Goal: Information Seeking & Learning: Learn about a topic

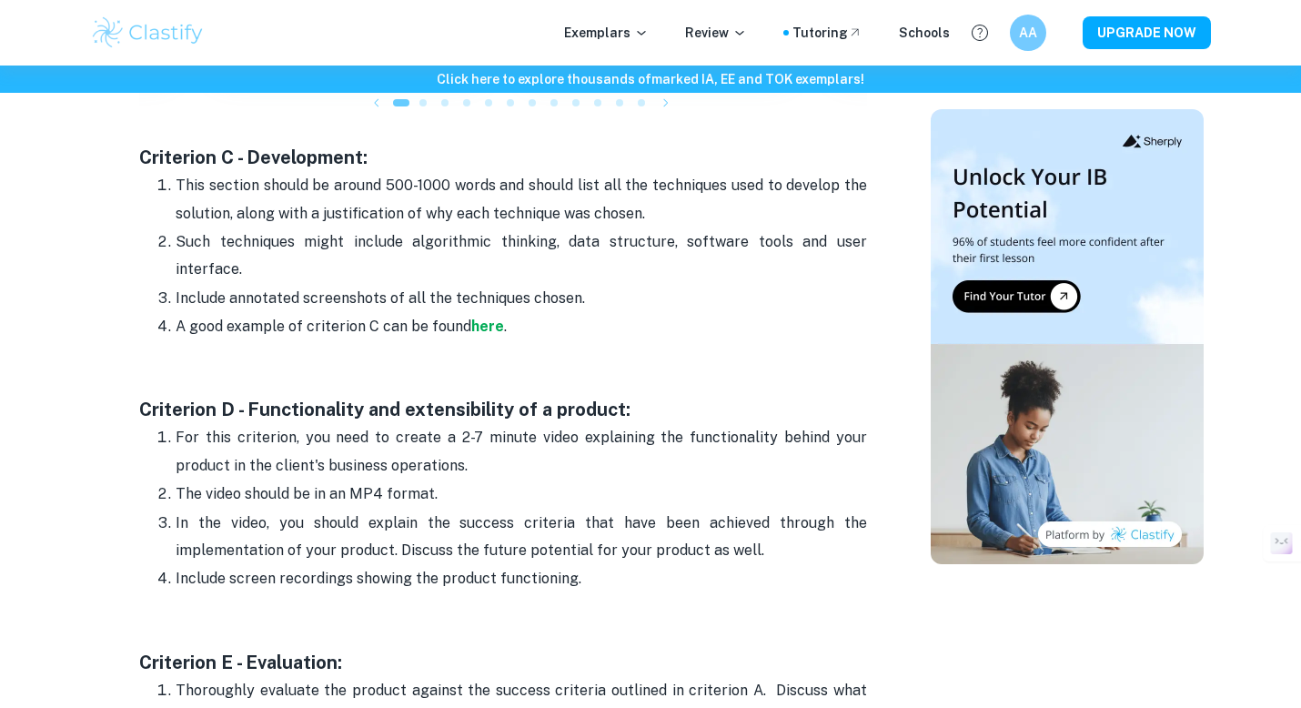
scroll to position [2296, 0]
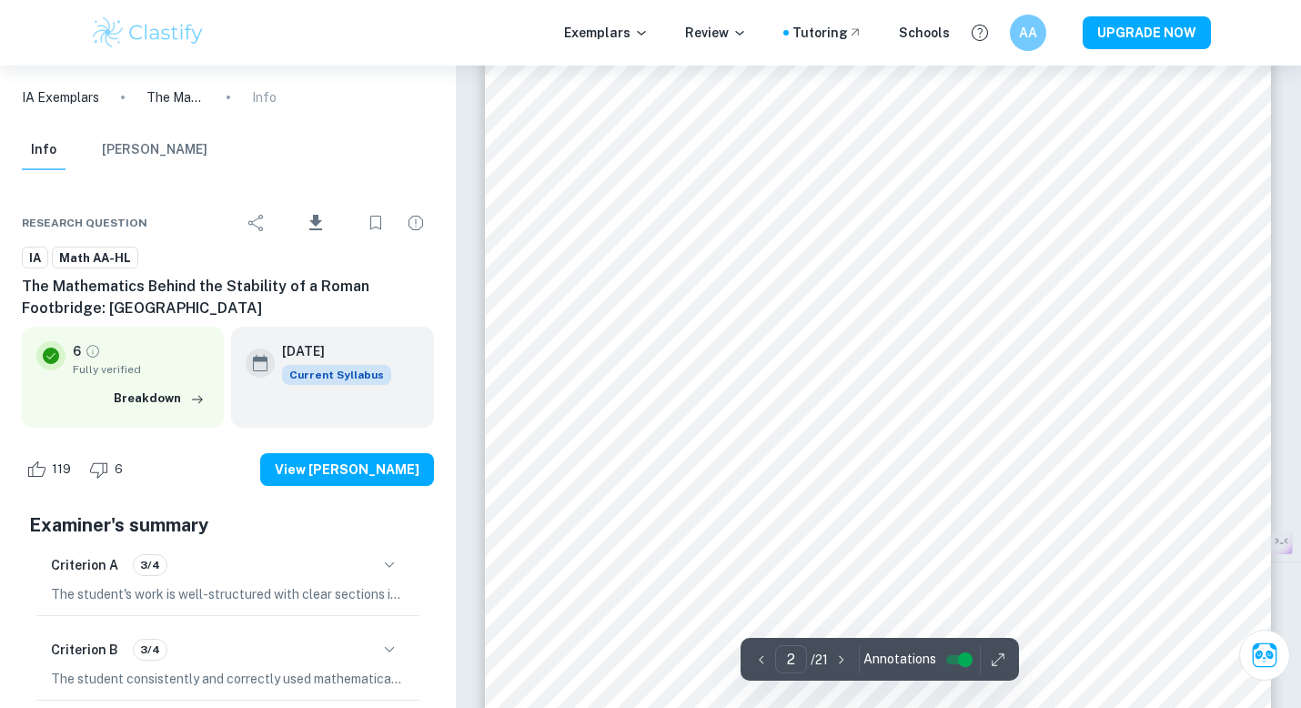
scroll to position [1711, 0]
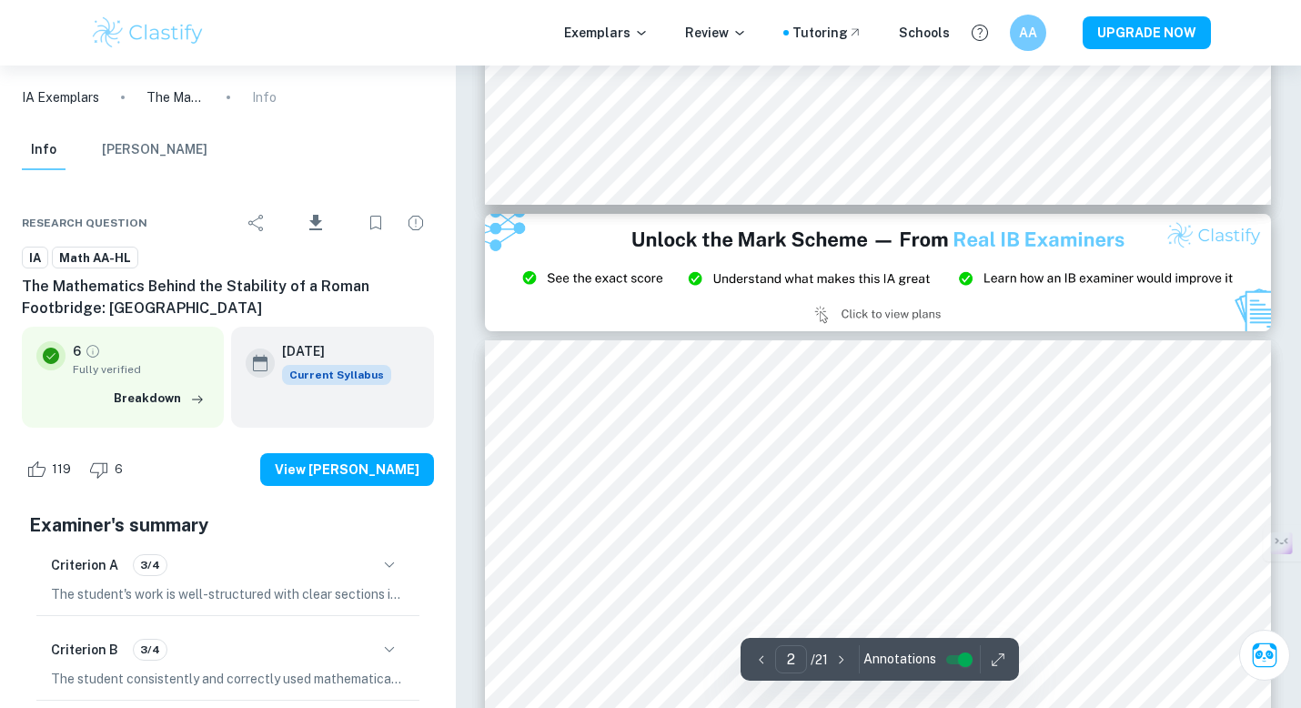
type input "3"
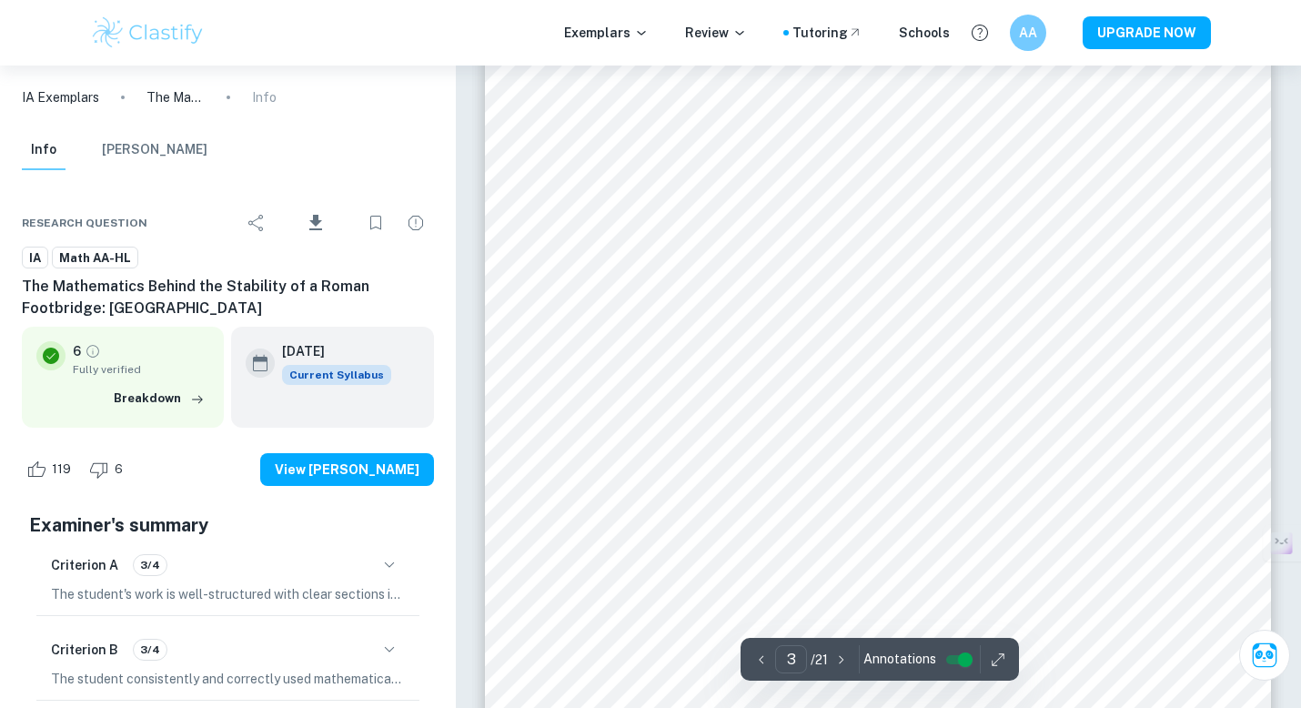
scroll to position [2545, 0]
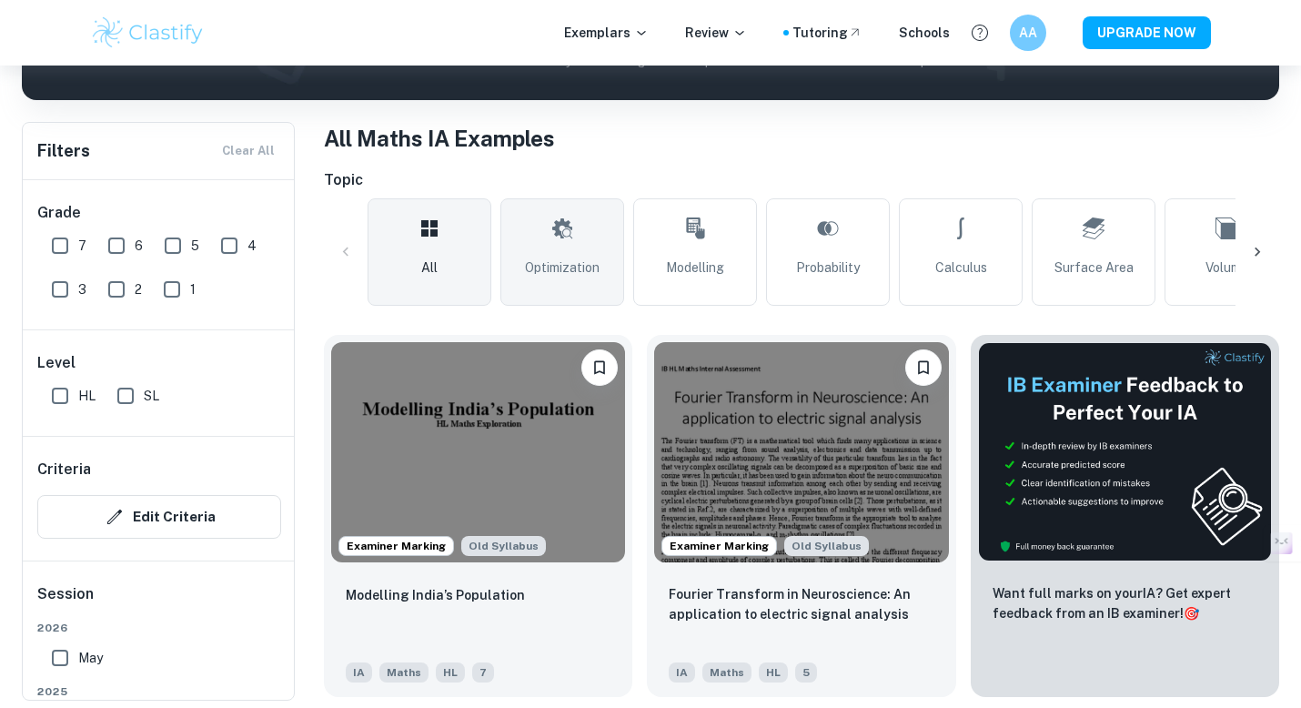
click at [579, 255] on link "Optimization" at bounding box center [562, 251] width 124 height 107
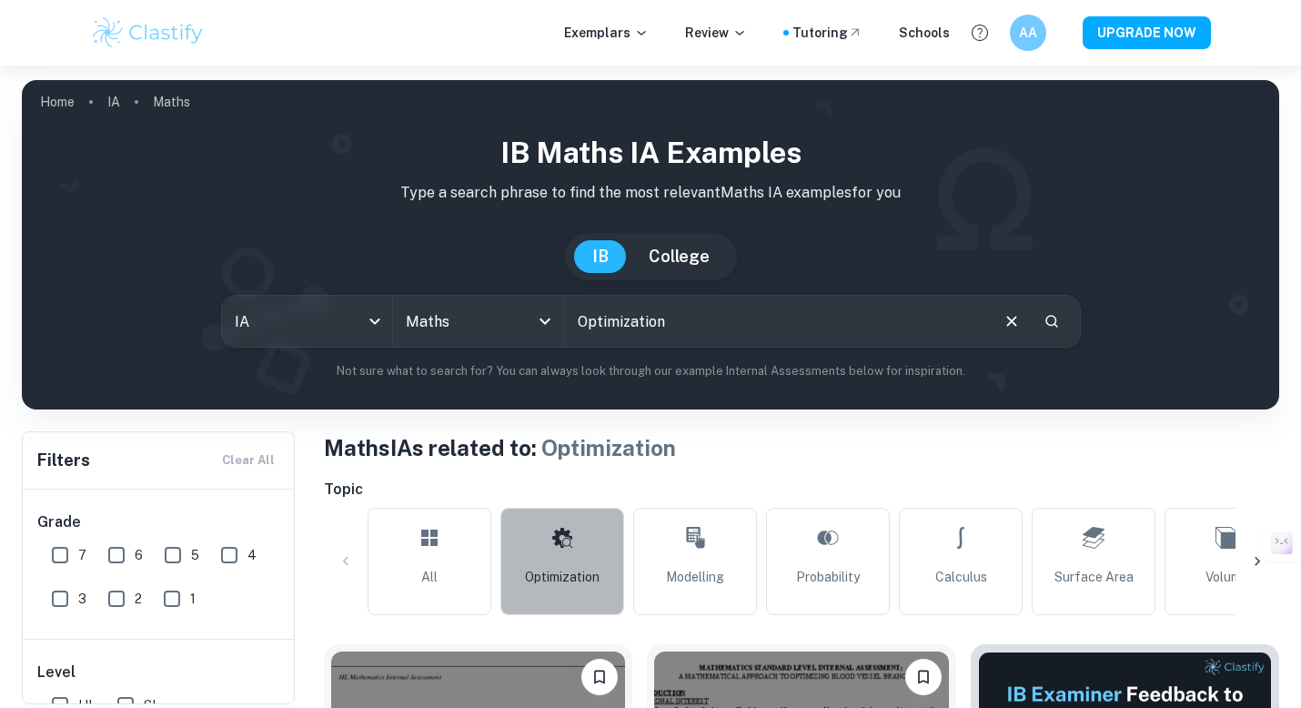
click at [538, 591] on link "Optimization" at bounding box center [562, 561] width 124 height 107
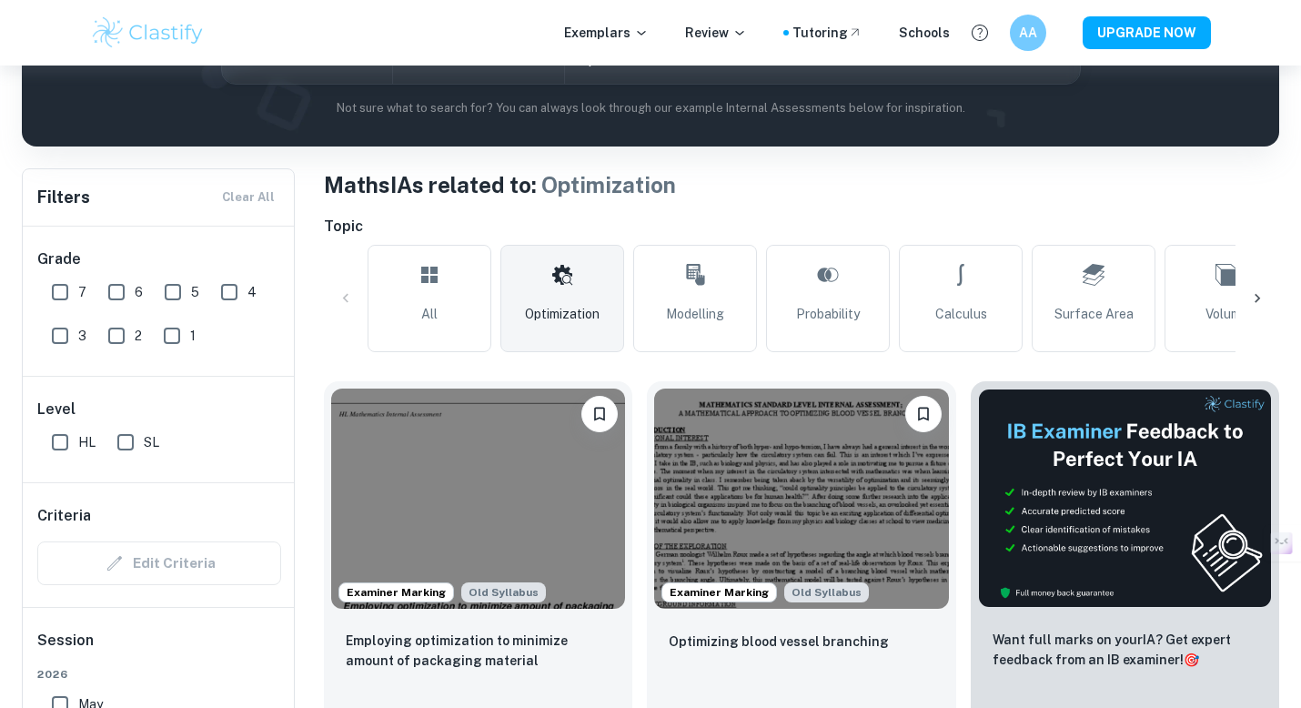
scroll to position [259, 0]
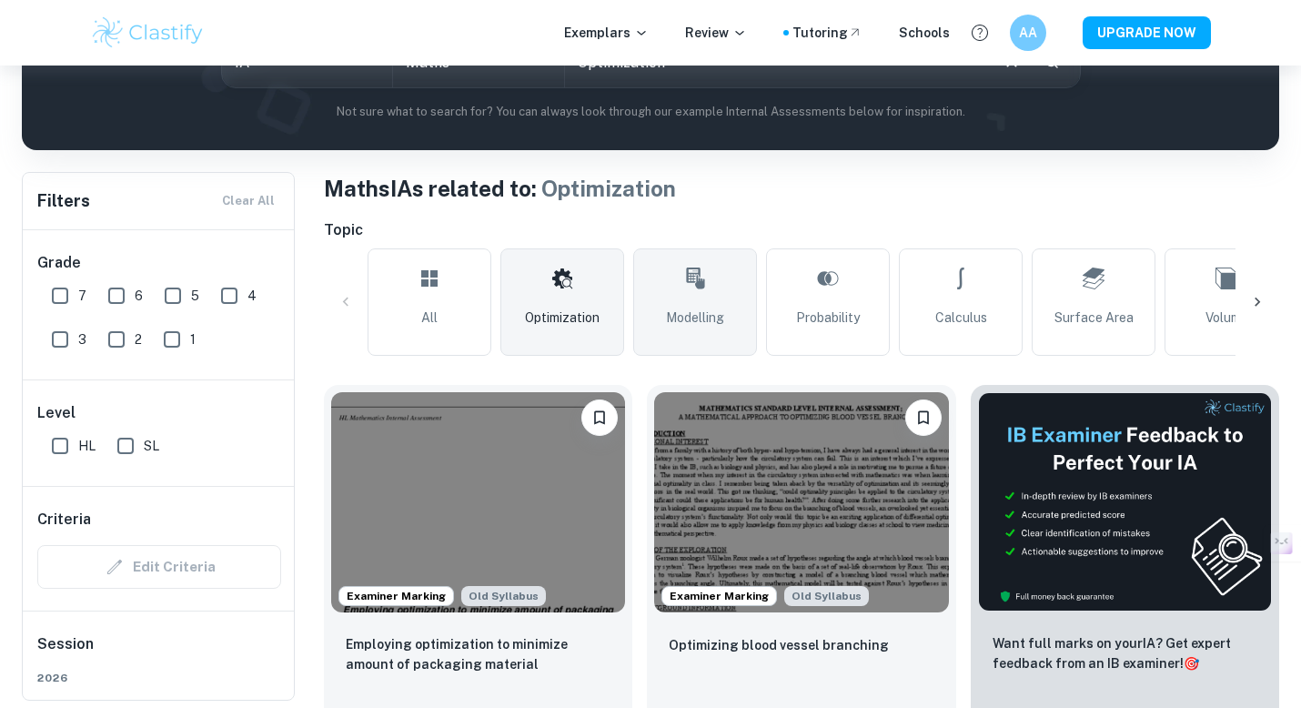
click at [692, 295] on icon at bounding box center [695, 279] width 22 height 44
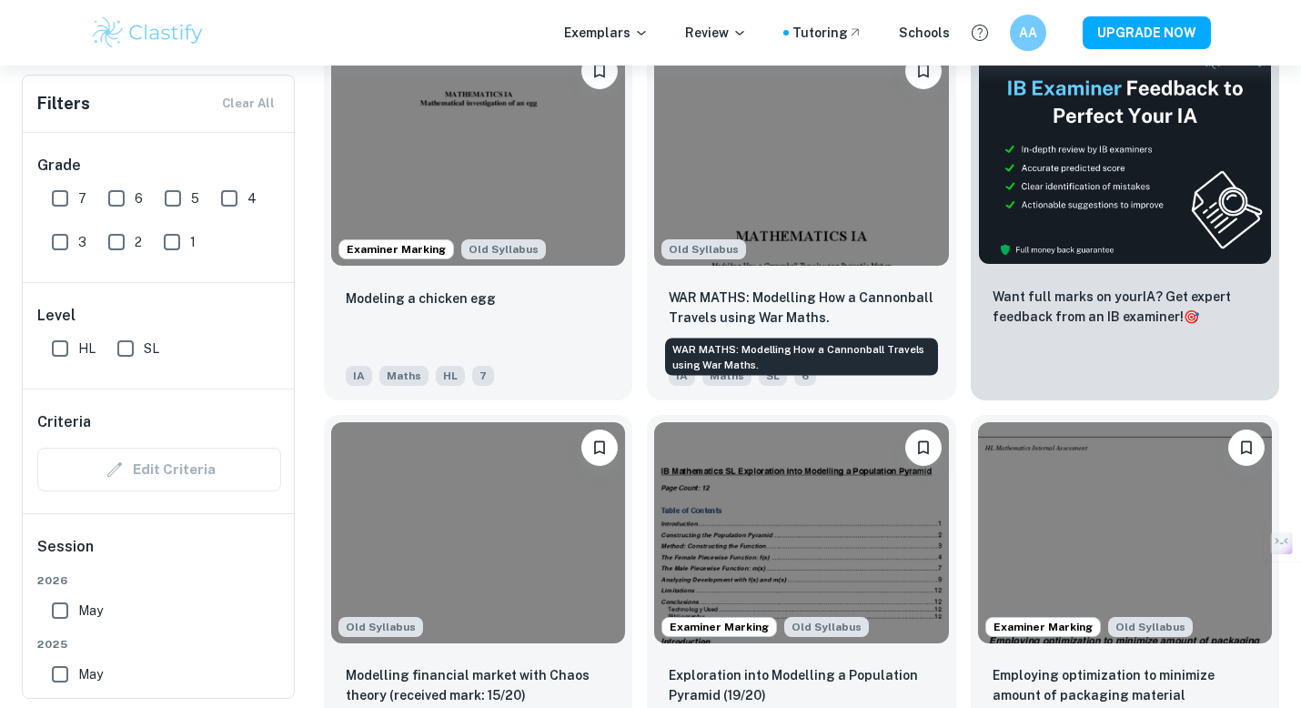
scroll to position [605, 0]
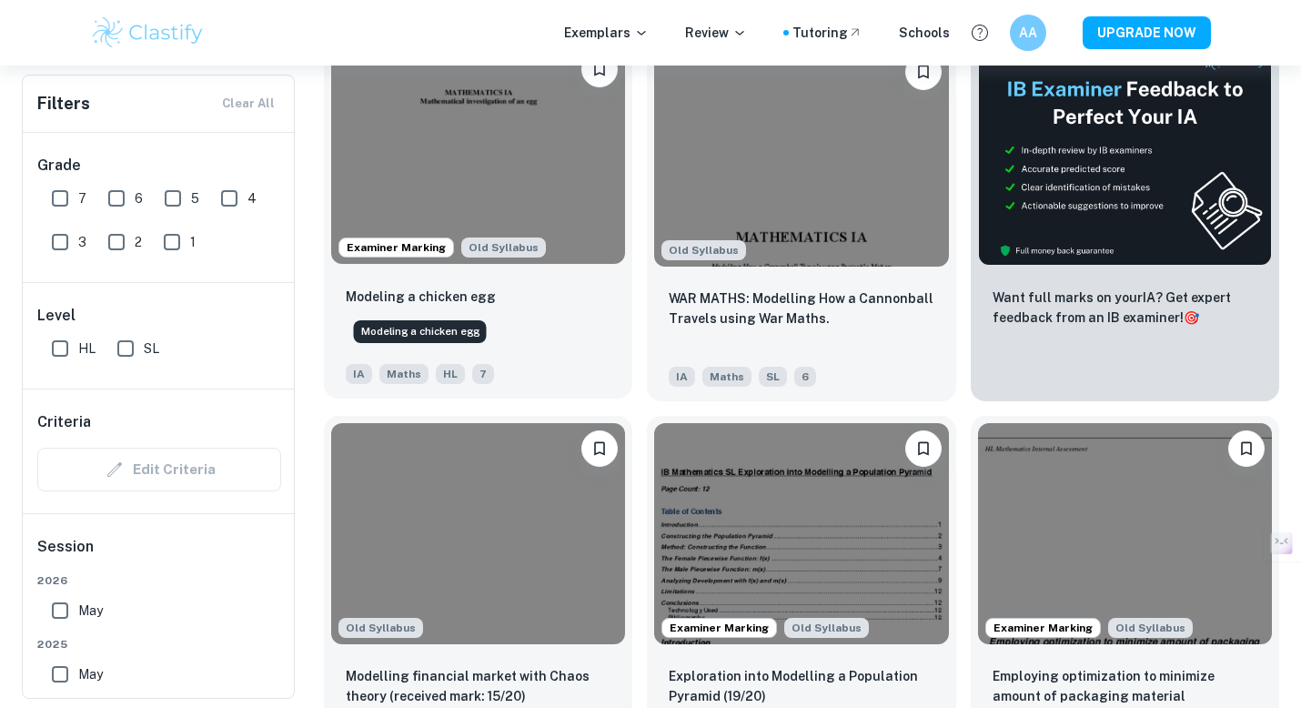
click at [463, 304] on p "Modeling a chicken egg" at bounding box center [421, 297] width 150 height 20
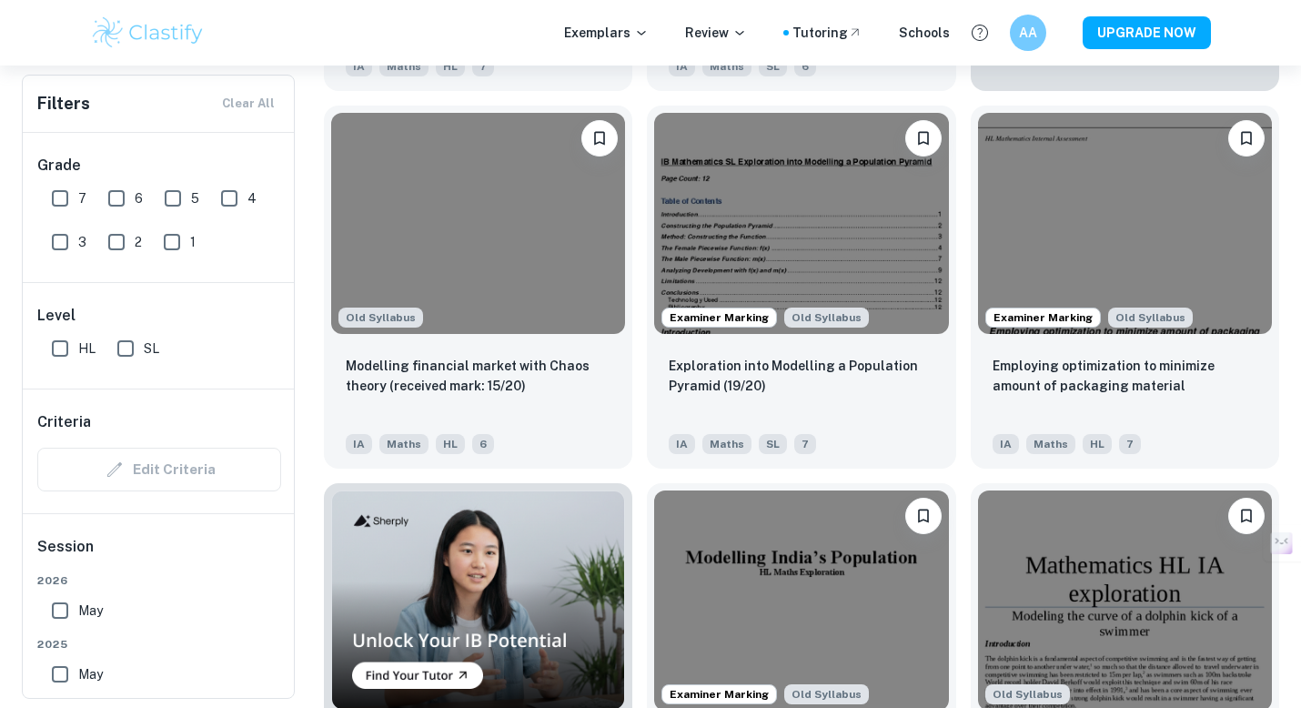
scroll to position [914, 0]
click at [57, 347] on input "HL" at bounding box center [60, 348] width 36 height 36
checkbox input "true"
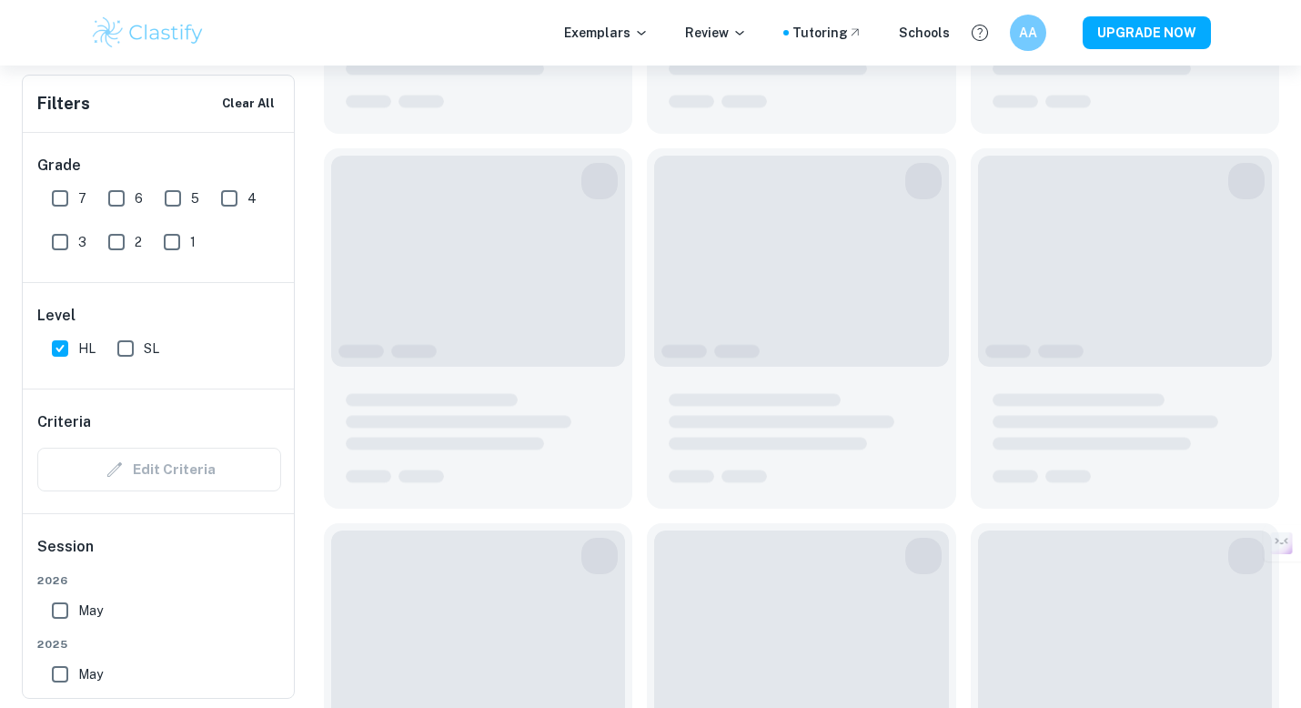
scroll to position [958, 0]
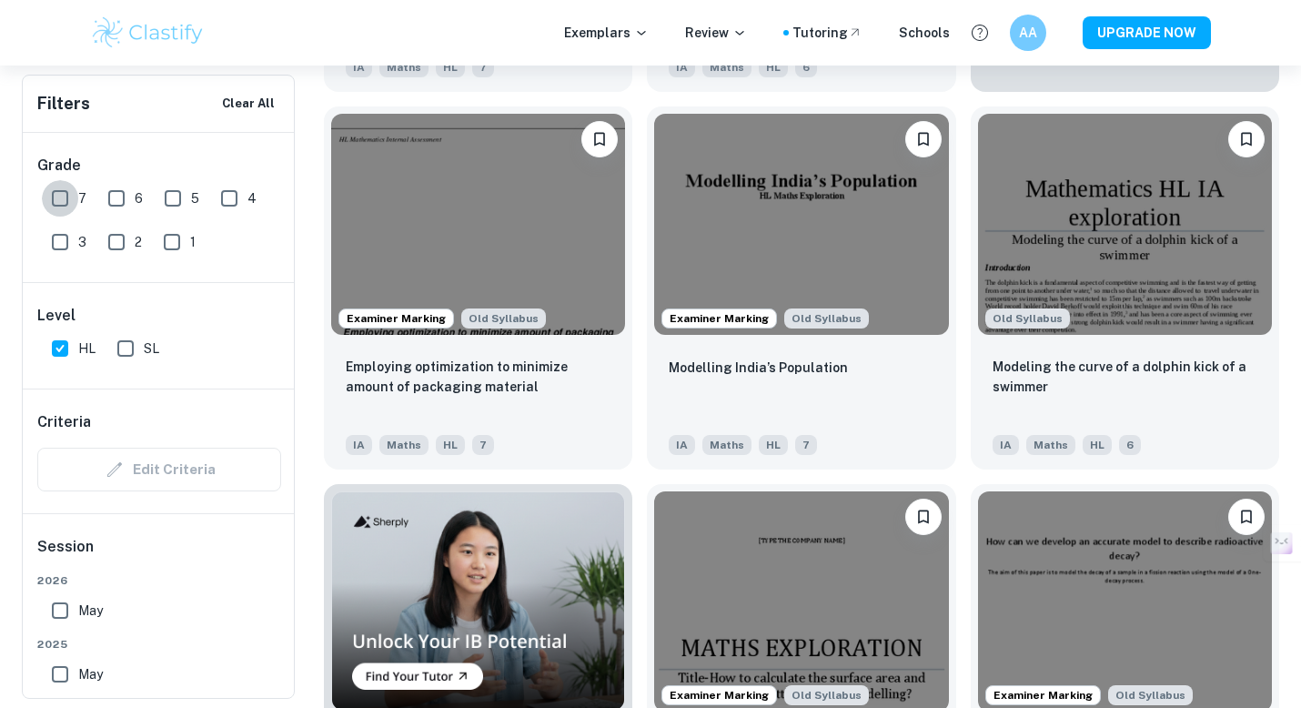
click at [57, 195] on input "7" at bounding box center [60, 198] width 36 height 36
checkbox input "true"
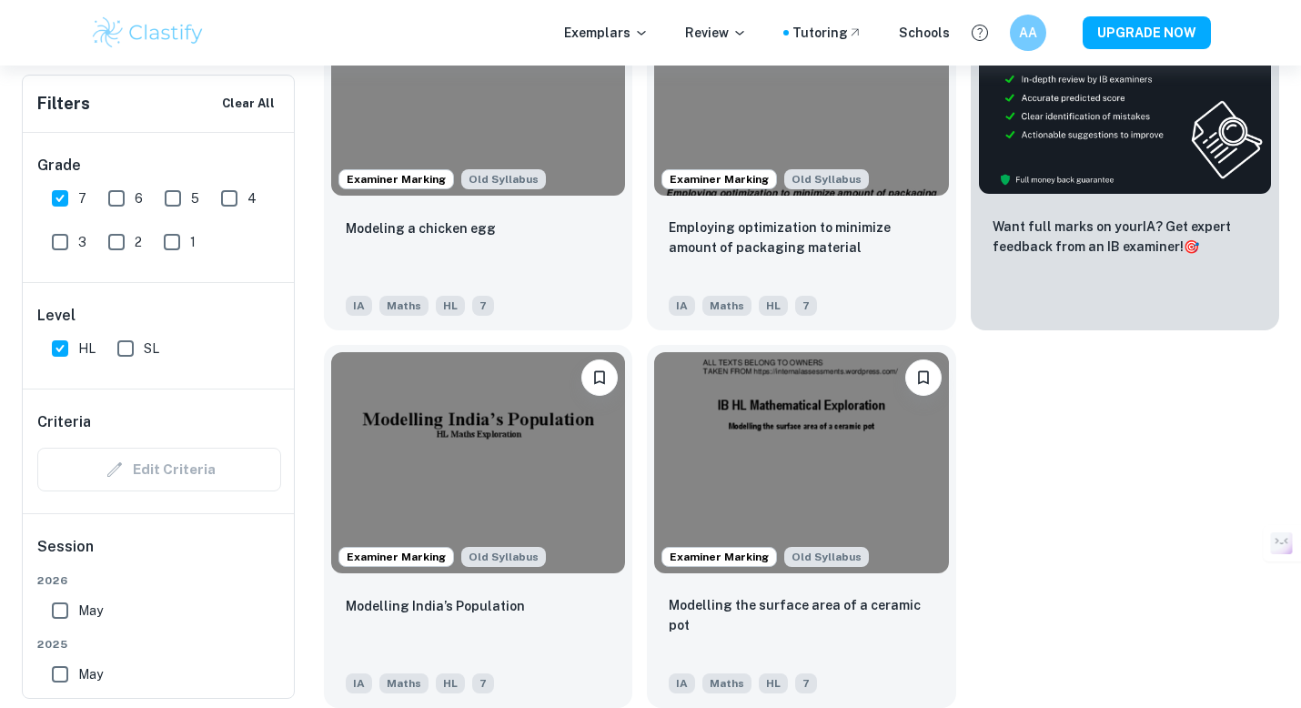
scroll to position [720, 0]
click at [112, 198] on input "6" at bounding box center [116, 198] width 36 height 36
checkbox input "true"
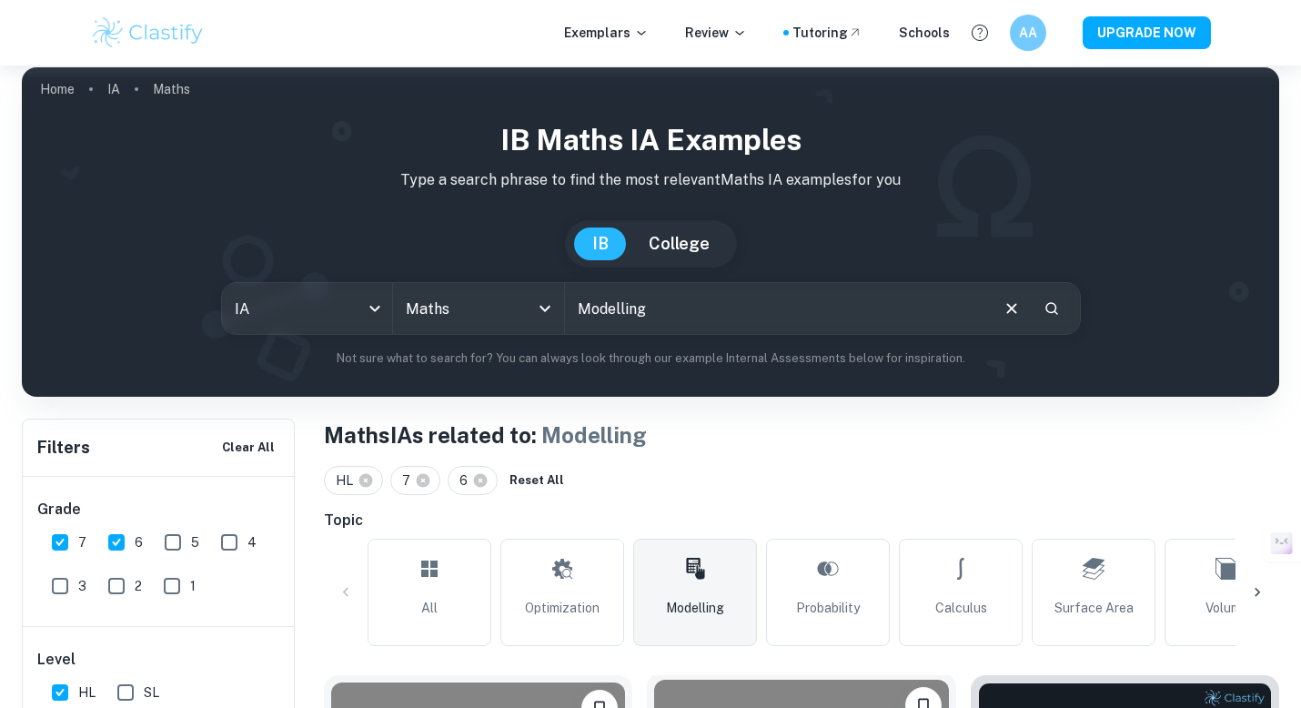
scroll to position [0, 0]
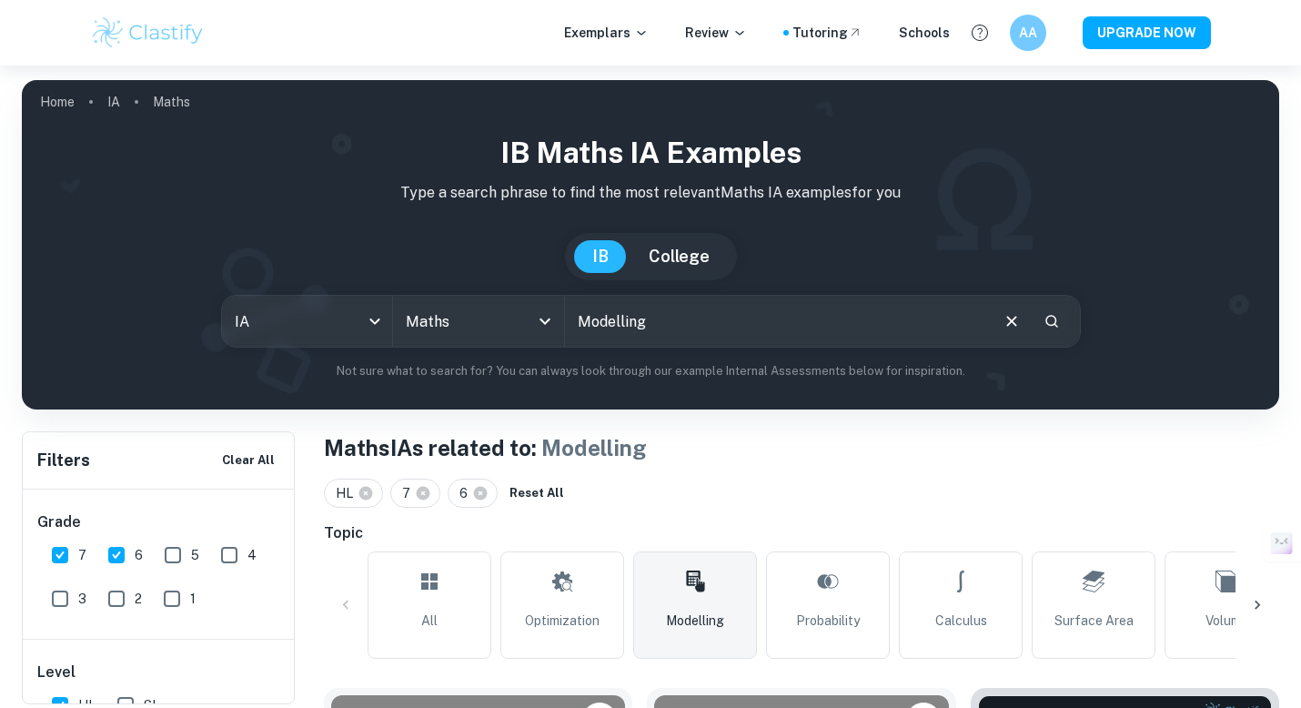
drag, startPoint x: 680, startPoint y: 602, endPoint x: 680, endPoint y: 536, distance: 66.4
click at [680, 602] on link "Modelling" at bounding box center [695, 604] width 124 height 107
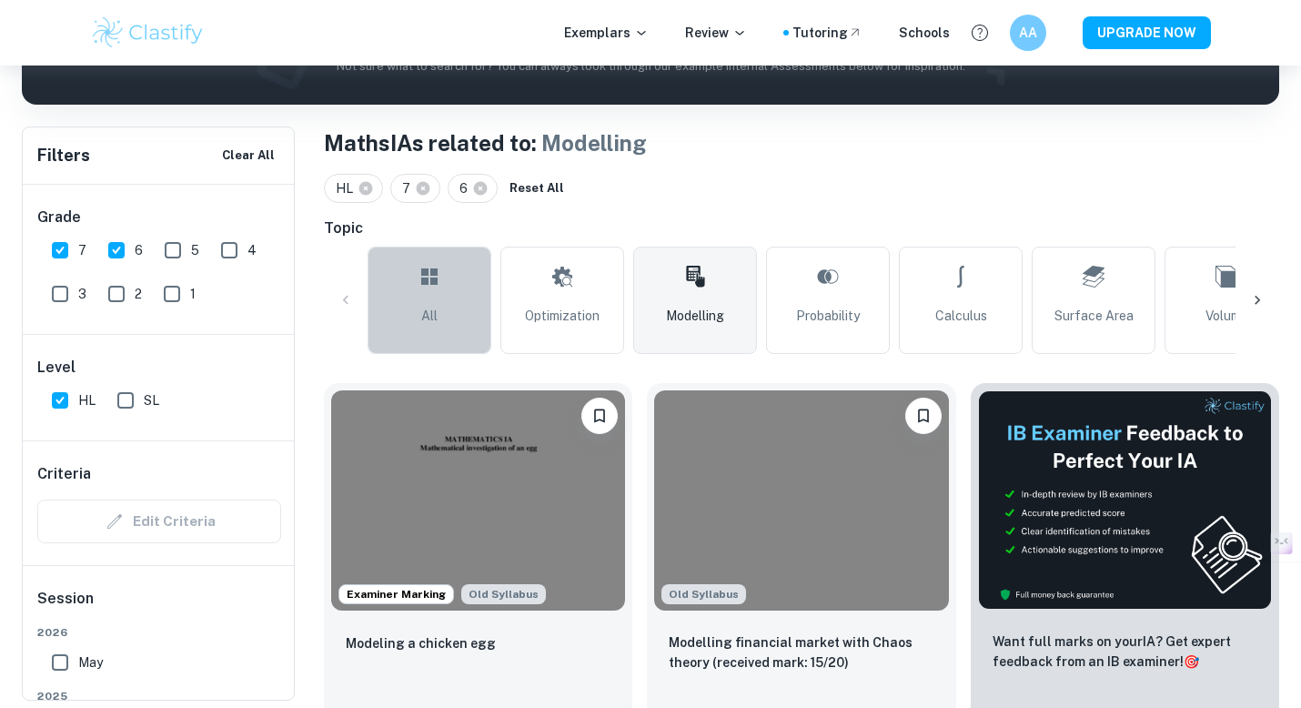
click at [410, 295] on link "All" at bounding box center [430, 300] width 124 height 107
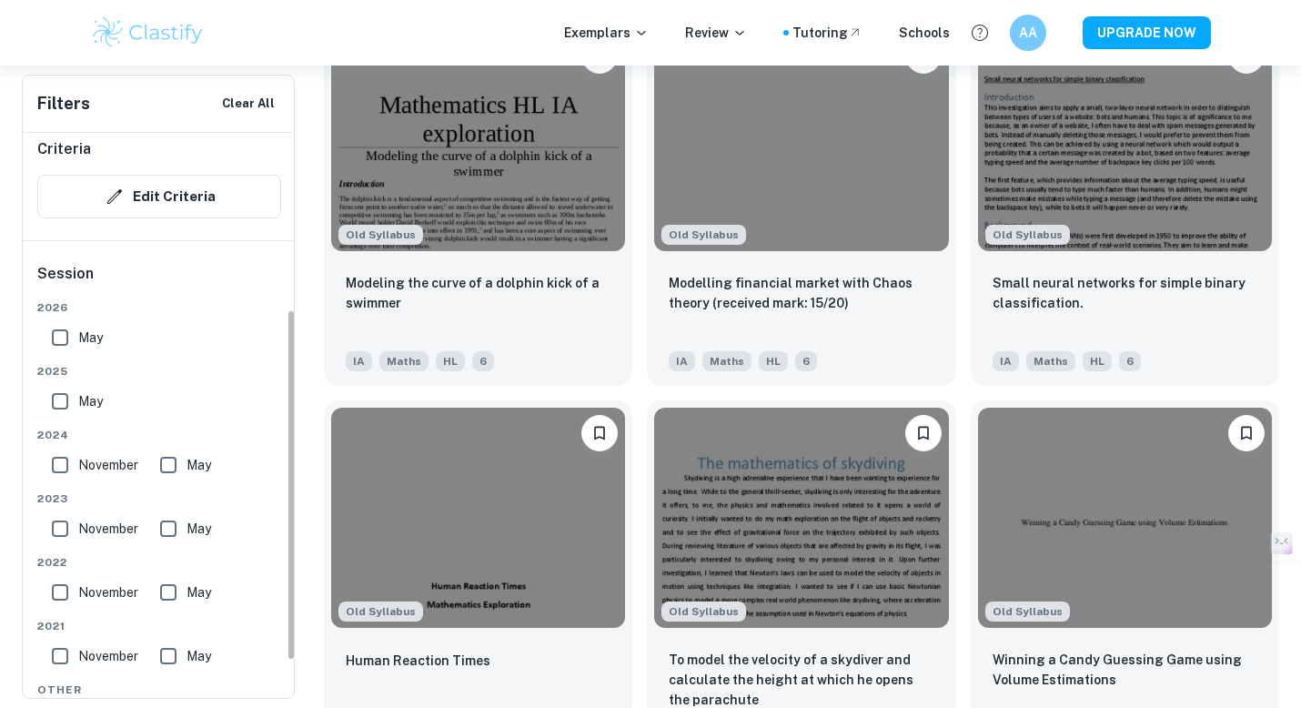
scroll to position [295, 0]
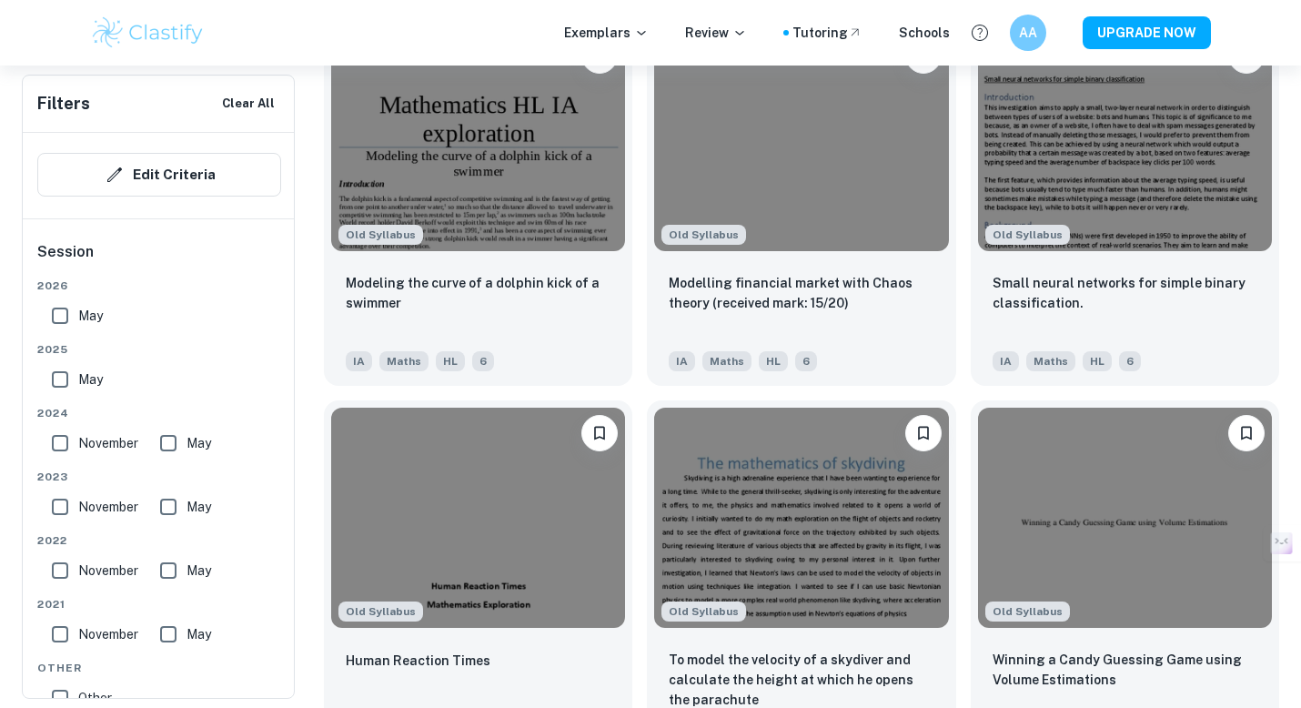
click at [66, 379] on input "May" at bounding box center [60, 379] width 36 height 36
checkbox input "true"
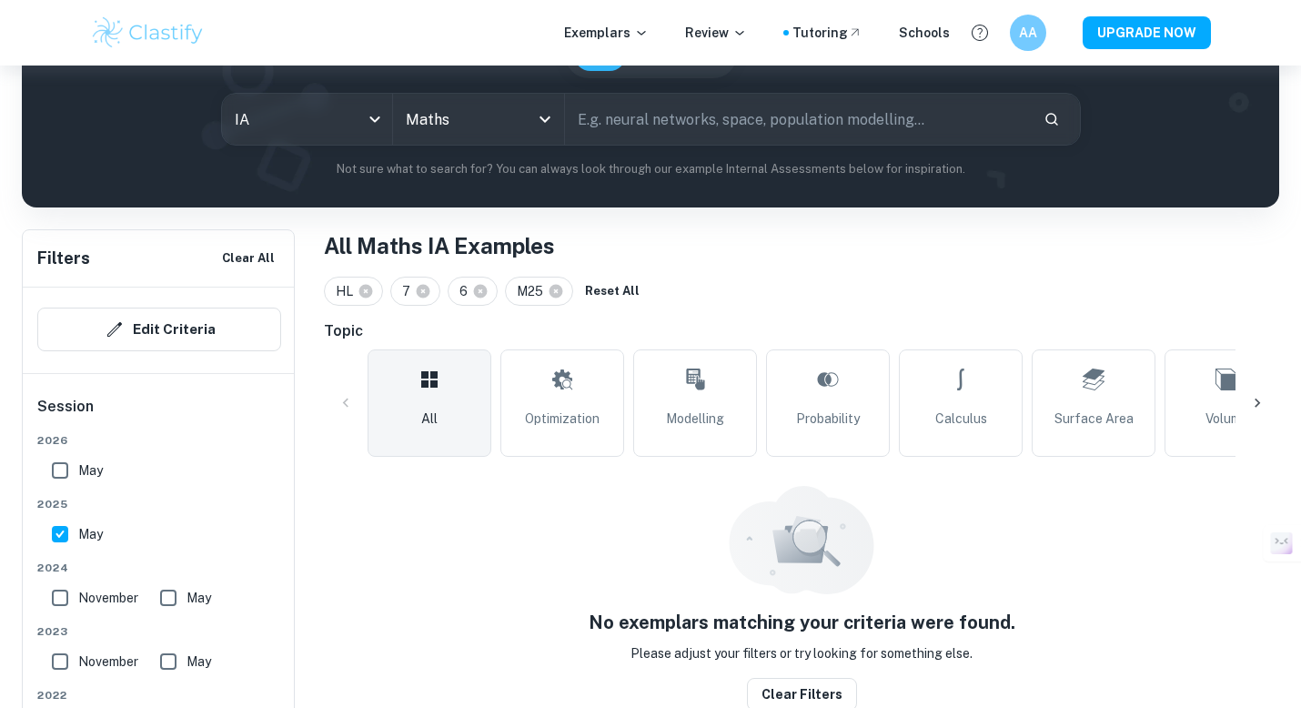
click at [57, 302] on div "Criteria Edit Criteria" at bounding box center [159, 311] width 273 height 124
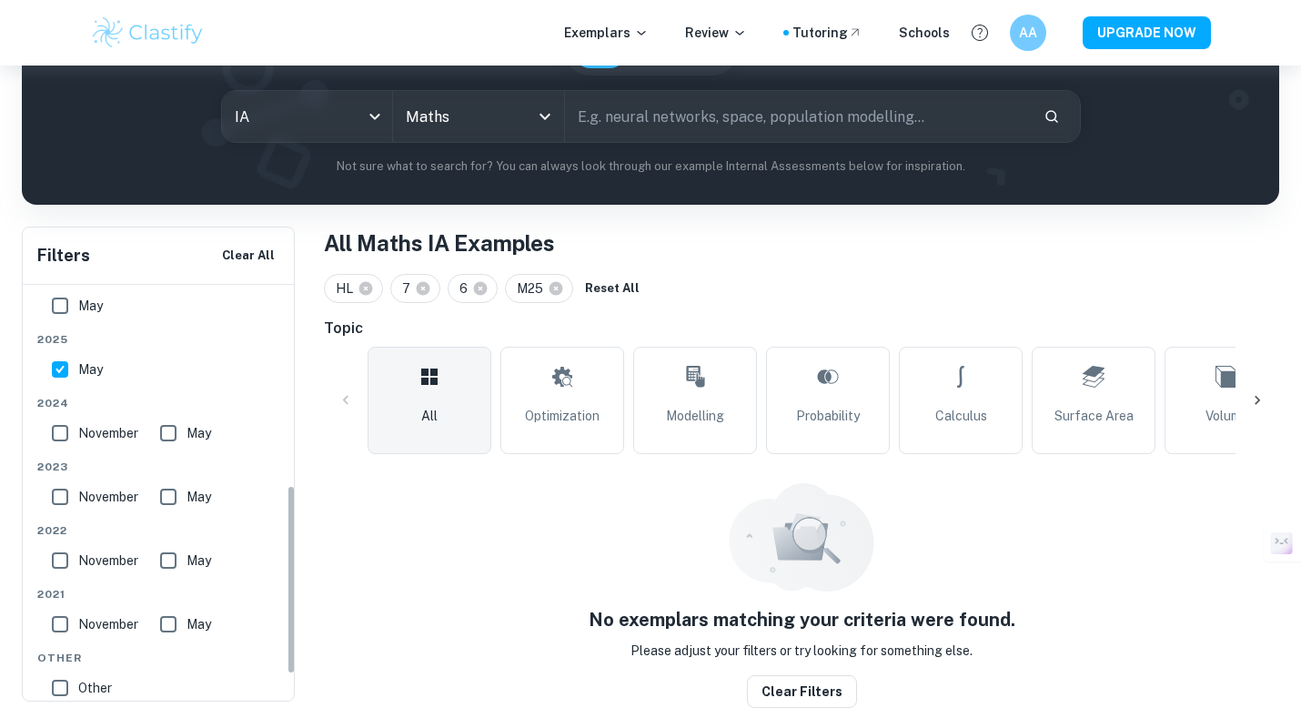
scroll to position [461, 0]
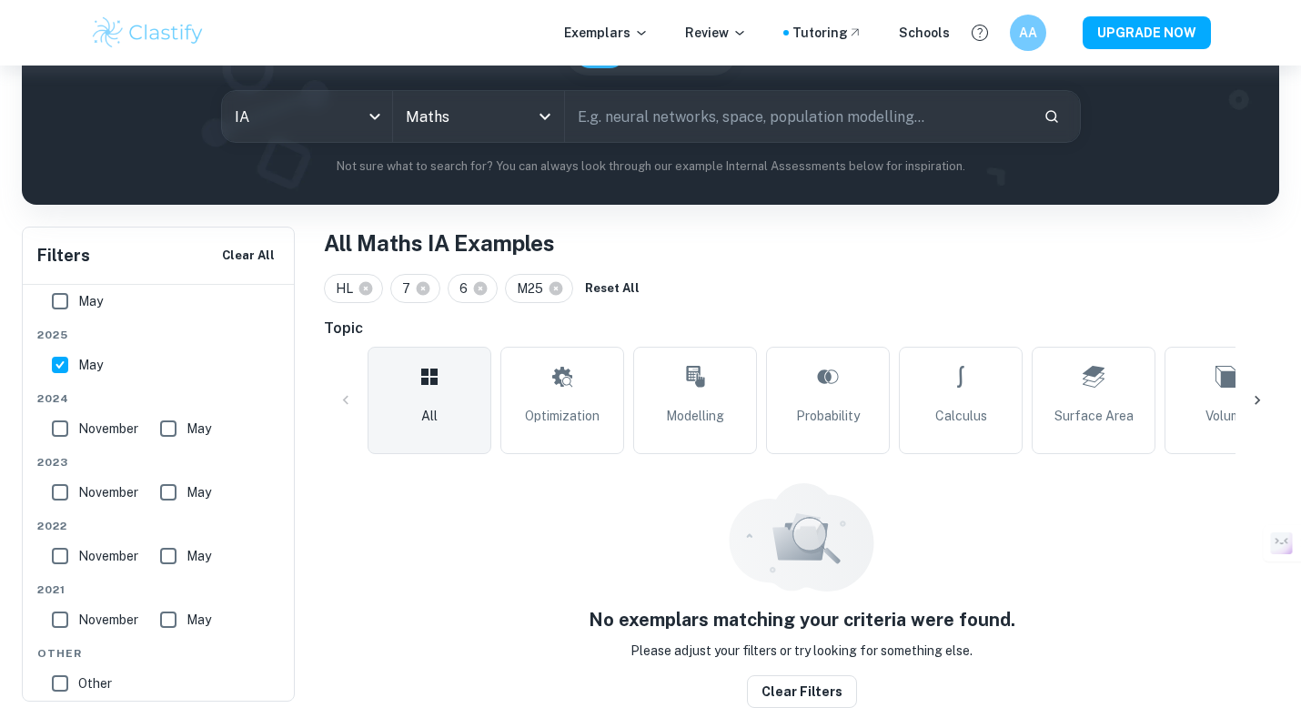
click at [63, 309] on input "May" at bounding box center [60, 301] width 36 height 36
checkbox input "true"
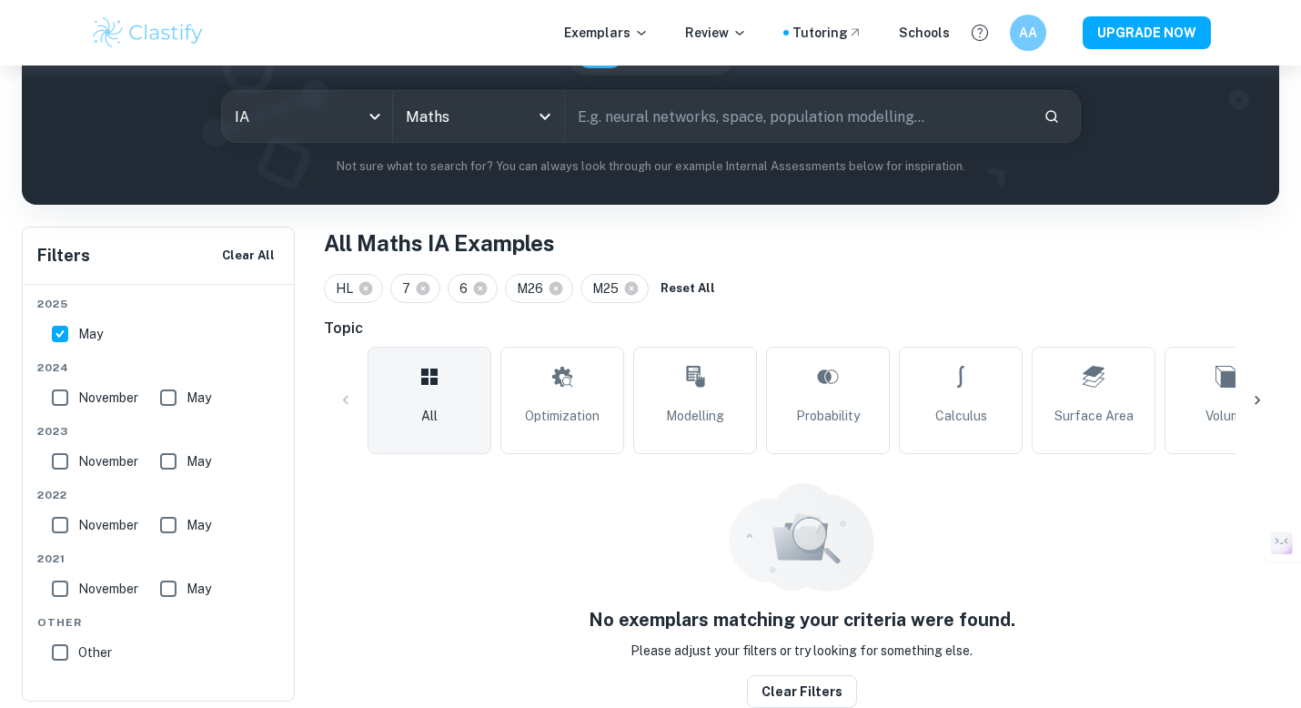
click at [77, 395] on input "November" at bounding box center [60, 397] width 36 height 36
checkbox input "true"
click at [191, 393] on span "May" at bounding box center [199, 398] width 25 height 20
click at [187, 393] on input "May" at bounding box center [168, 397] width 36 height 36
checkbox input "true"
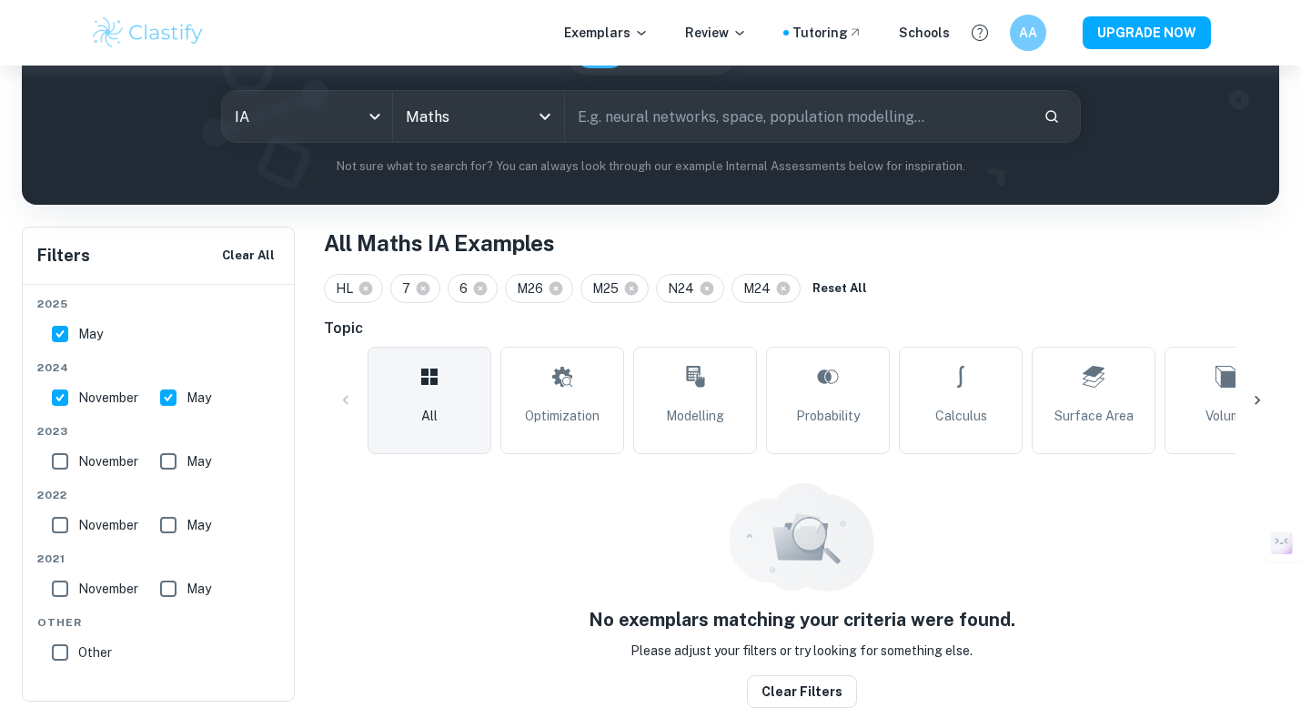
click at [91, 461] on span "November" at bounding box center [108, 461] width 60 height 20
click at [78, 461] on input "November" at bounding box center [60, 461] width 36 height 36
checkbox input "true"
click at [188, 466] on span "May" at bounding box center [199, 461] width 25 height 20
click at [187, 466] on input "May" at bounding box center [168, 461] width 36 height 36
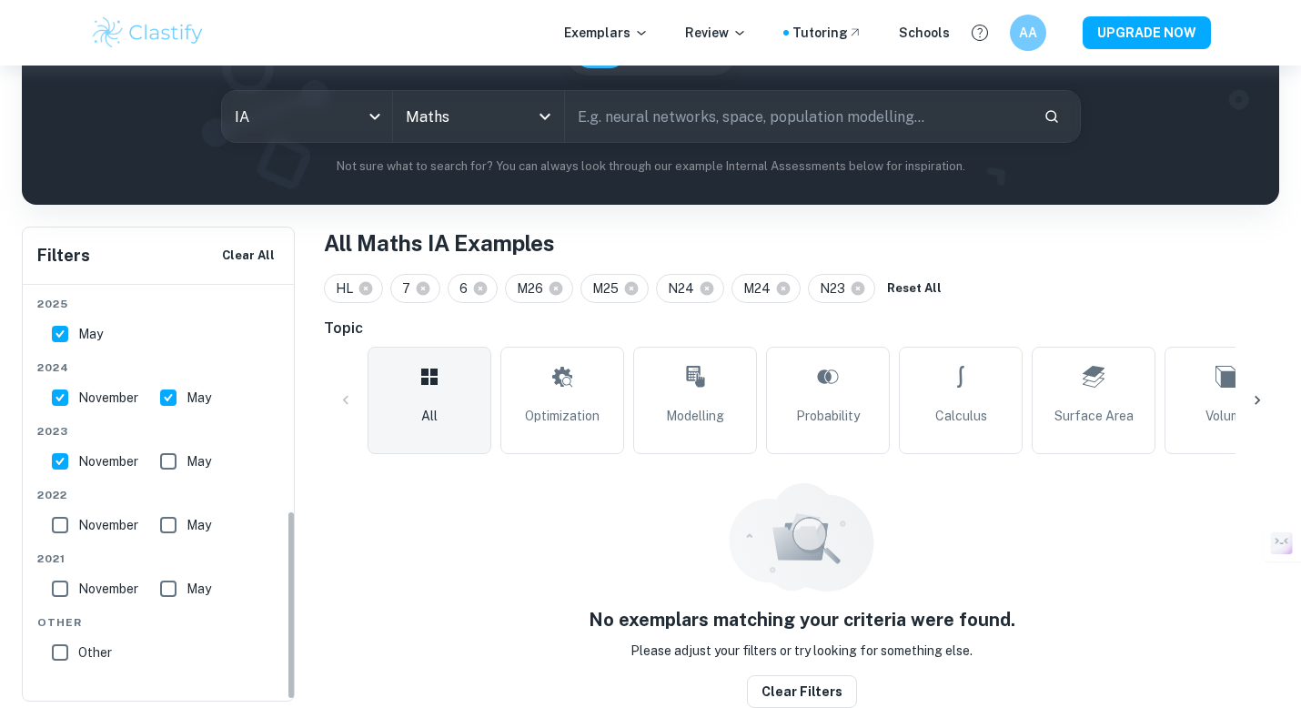
checkbox input "true"
click at [61, 524] on input "November" at bounding box center [60, 525] width 36 height 36
checkbox input "true"
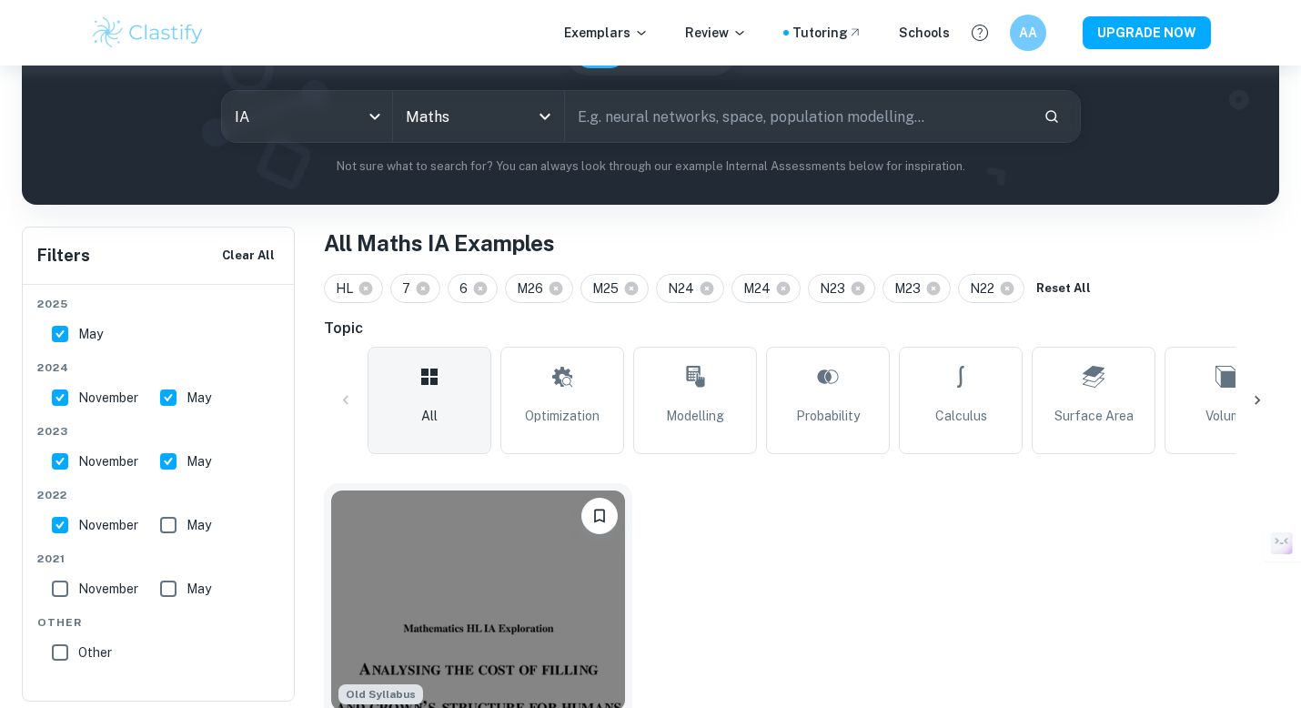
click at [172, 513] on input "May" at bounding box center [168, 525] width 36 height 36
checkbox input "true"
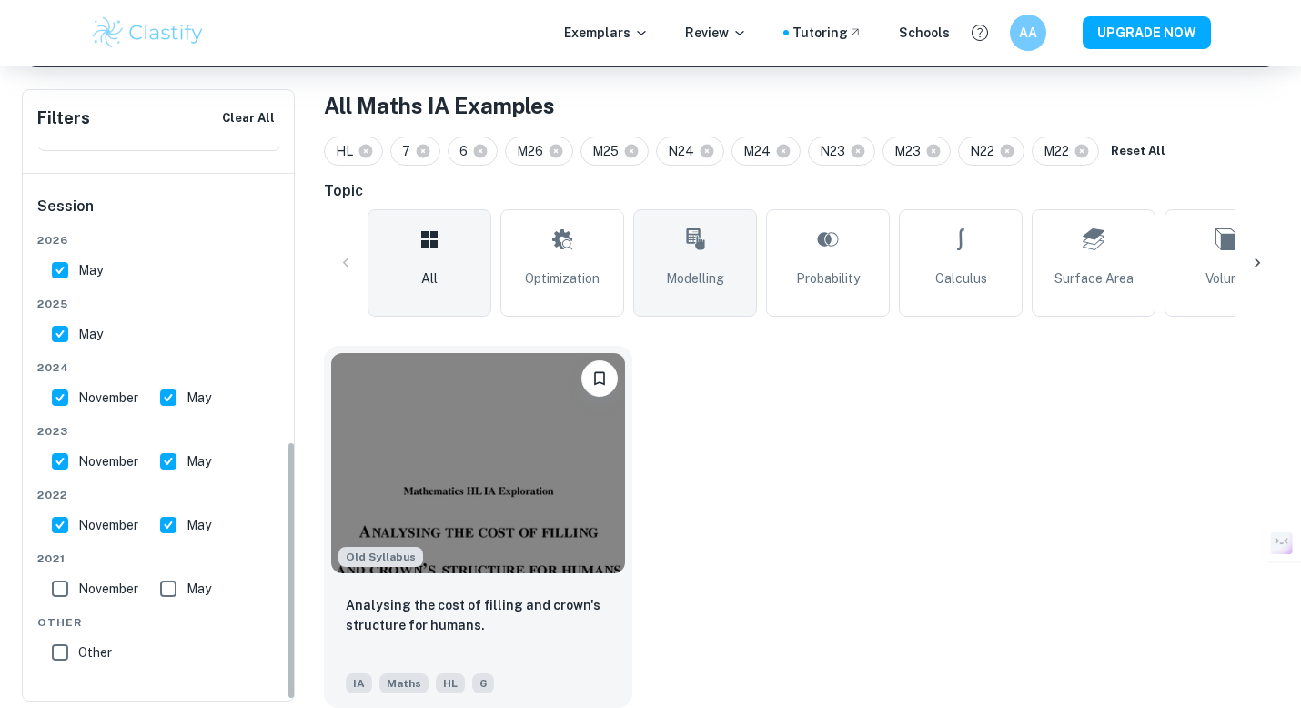
scroll to position [355, 0]
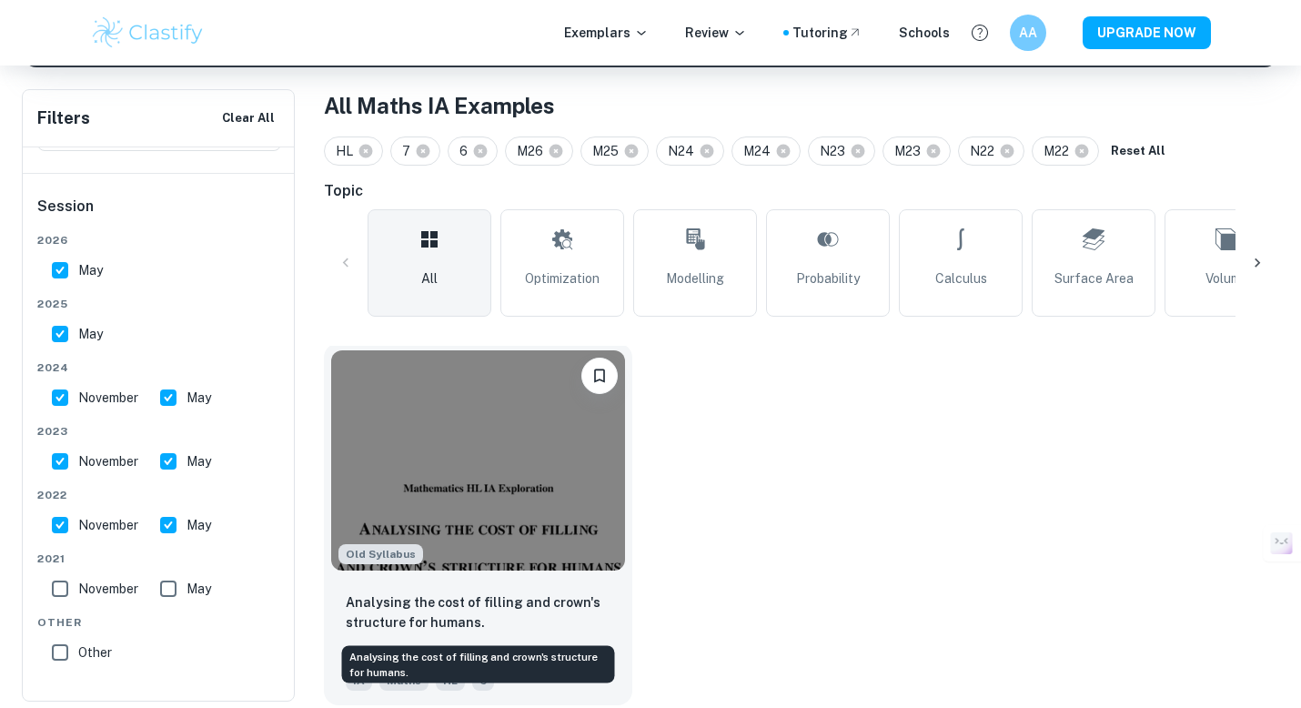
click at [521, 603] on p "Analysing the cost of filling and crown's structure for humans." at bounding box center [478, 612] width 265 height 40
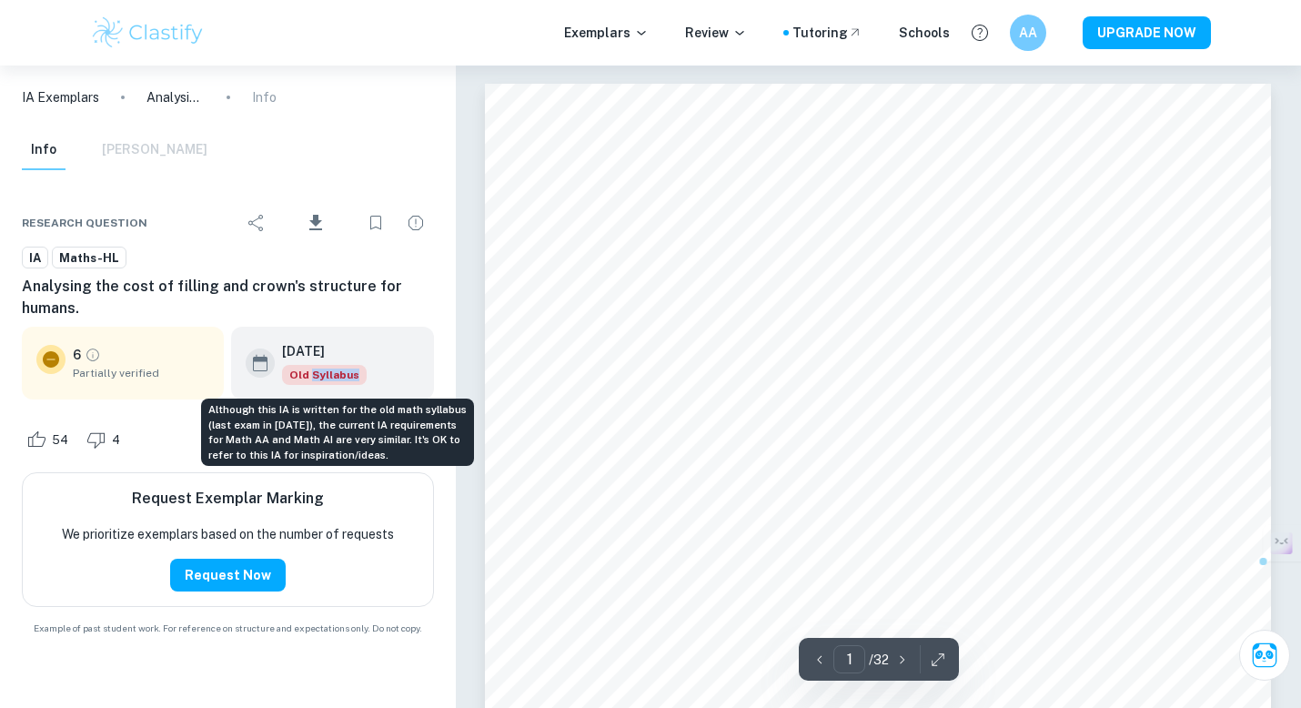
drag, startPoint x: 310, startPoint y: 371, endPoint x: 396, endPoint y: 378, distance: 85.8
click at [396, 378] on div "[DATE] Old Syllabus" at bounding box center [332, 363] width 173 height 44
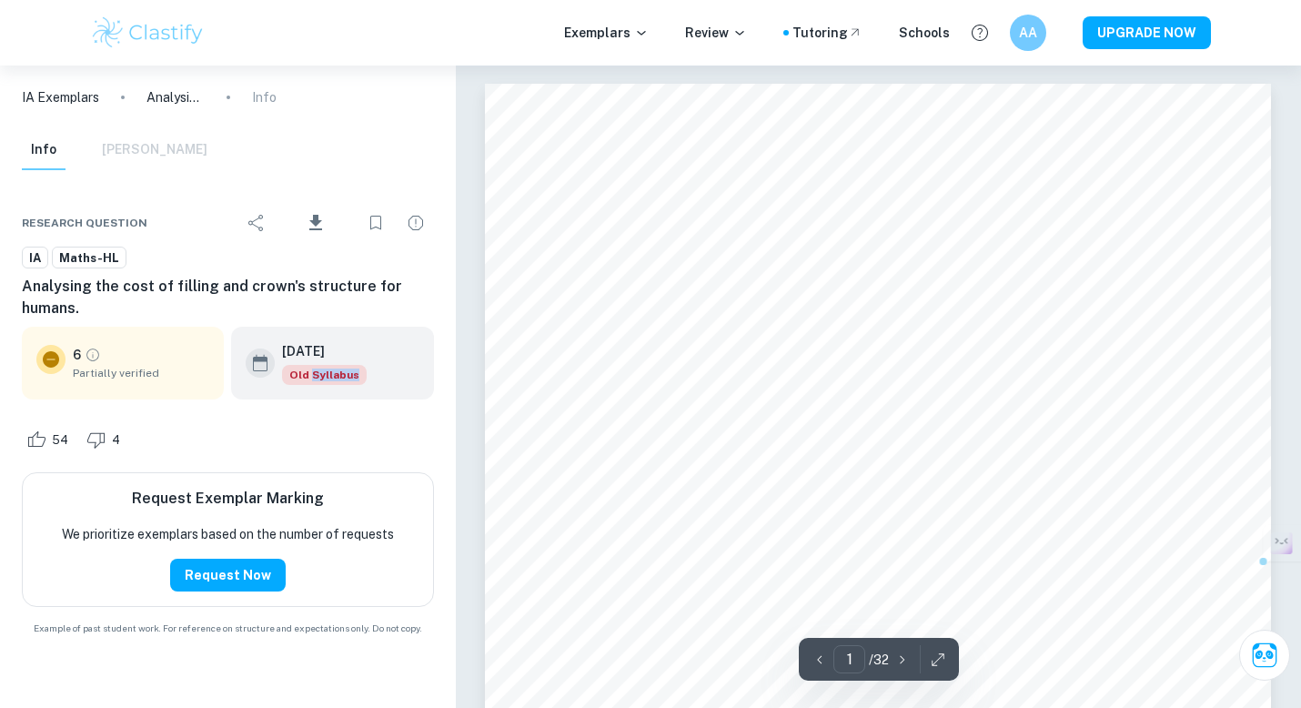
click at [396, 378] on div "[DATE] Old Syllabus" at bounding box center [332, 363] width 173 height 44
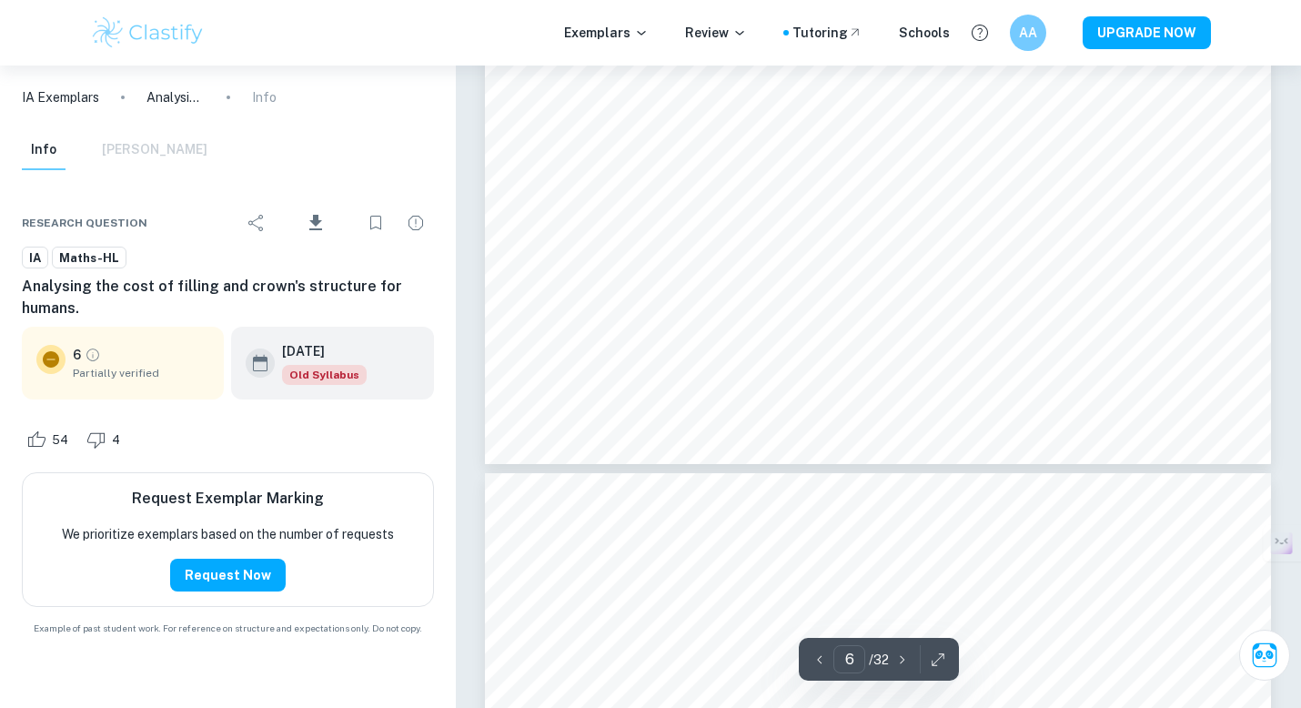
scroll to position [6024, 0]
type input "8"
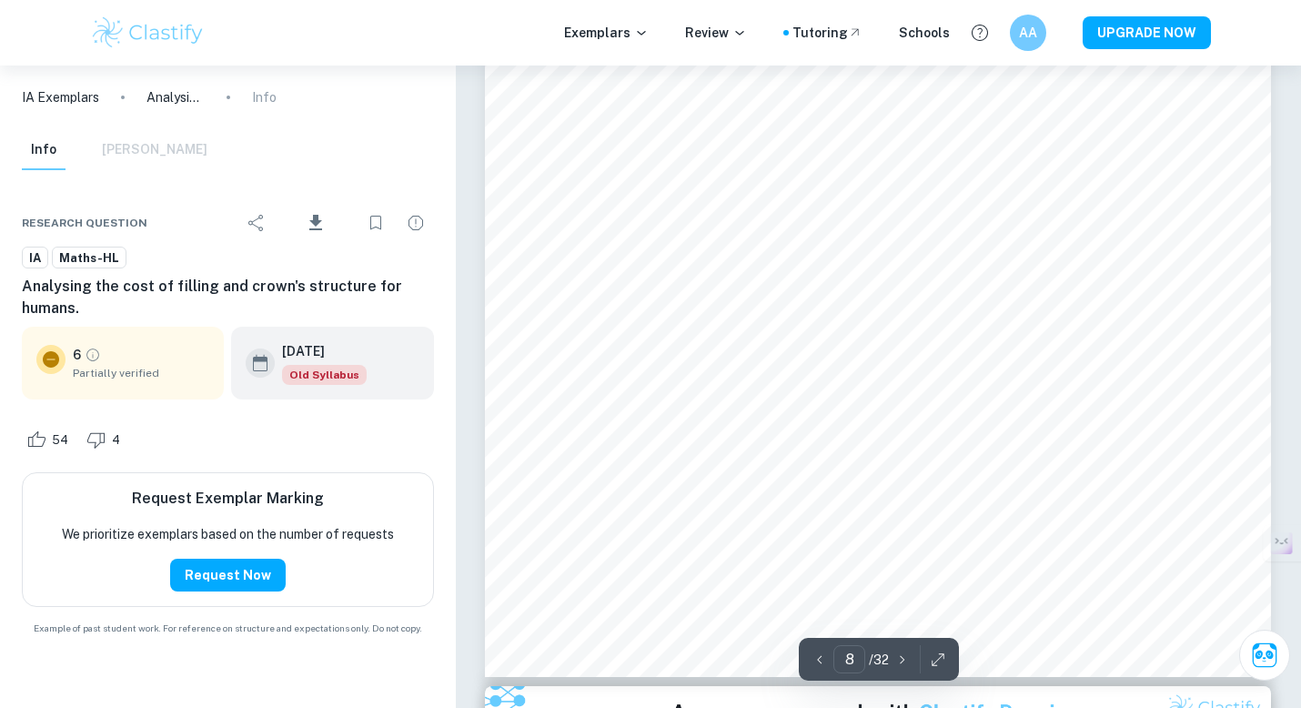
scroll to position [7863, 0]
